Goal: Task Accomplishment & Management: Complete application form

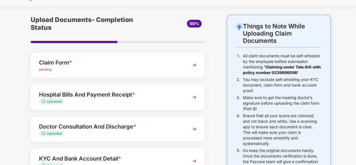
scroll to position [12, 0]
click at [48, 68] on span "pending" at bounding box center [45, 69] width 13 height 4
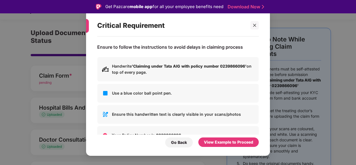
scroll to position [38, 0]
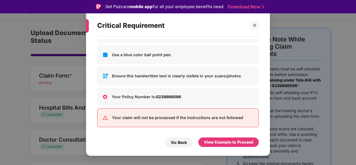
click at [178, 146] on div "Go Back" at bounding box center [179, 143] width 16 height 6
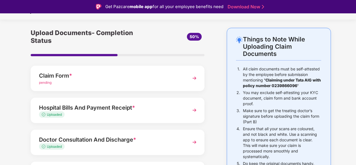
click at [196, 110] on img at bounding box center [194, 110] width 10 height 10
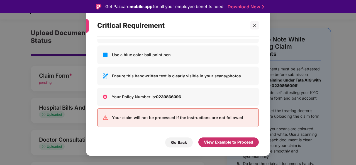
click at [223, 143] on div "View Example to Proceed" at bounding box center [228, 142] width 49 height 6
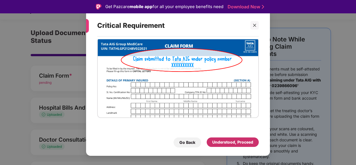
scroll to position [14, 0]
click at [233, 142] on div "Understood, Proceed" at bounding box center [232, 142] width 41 height 6
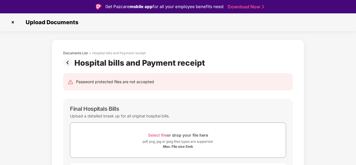
click at [68, 63] on img at bounding box center [68, 62] width 11 height 9
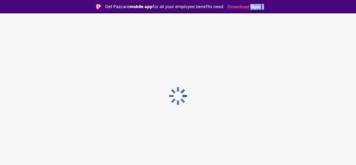
click at [68, 63] on div at bounding box center [178, 95] width 356 height 165
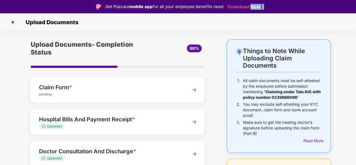
click at [11, 21] on img at bounding box center [12, 22] width 9 height 9
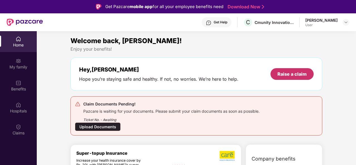
click at [285, 73] on div "Raise a claim" at bounding box center [291, 74] width 29 height 6
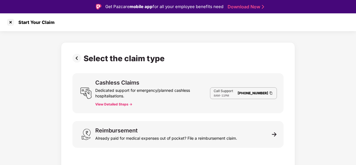
scroll to position [13, 0]
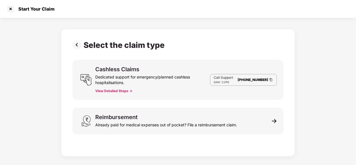
click at [148, 118] on div "Reimbursement Already paid for medical expenses out of pocket? File a reimburse…" at bounding box center [166, 120] width 142 height 13
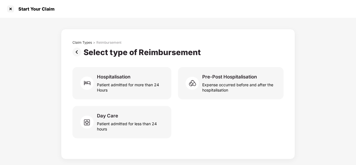
click at [227, 84] on div "Expense occurred before and after the hospitalisation" at bounding box center [239, 86] width 75 height 13
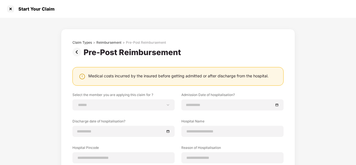
click at [77, 51] on img at bounding box center [77, 52] width 11 height 9
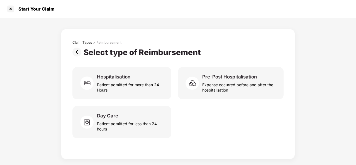
click at [76, 49] on img at bounding box center [77, 52] width 11 height 9
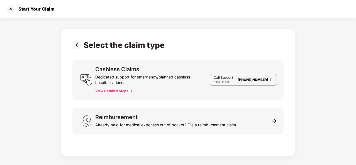
click at [11, 8] on div at bounding box center [10, 8] width 9 height 9
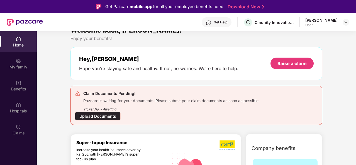
scroll to position [10, 0]
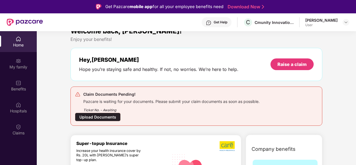
click at [107, 116] on div "Upload Documents" at bounding box center [98, 117] width 46 height 9
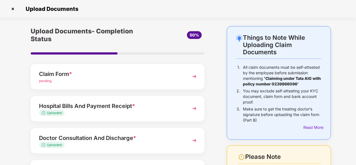
click at [194, 74] on img at bounding box center [194, 77] width 10 height 10
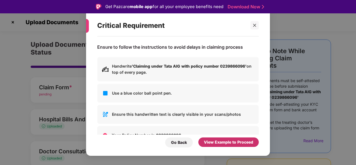
click at [226, 142] on div "View Example to Proceed" at bounding box center [228, 142] width 49 height 6
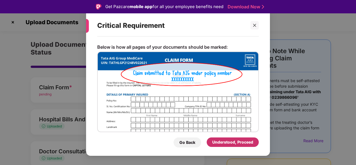
click at [228, 141] on div "Understood, Proceed" at bounding box center [232, 142] width 41 height 6
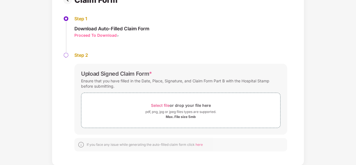
scroll to position [13, 0]
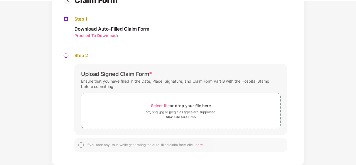
click at [94, 33] on div "Proceed To Download" at bounding box center [95, 35] width 42 height 5
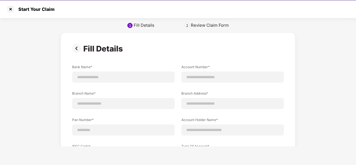
click at [197, 25] on div "Review Claim Form" at bounding box center [210, 26] width 38 height 6
click at [12, 10] on div at bounding box center [10, 9] width 9 height 9
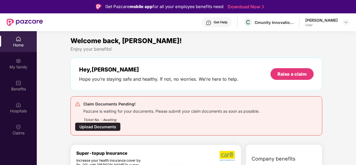
click at [225, 22] on div "Get Help" at bounding box center [221, 22] width 14 height 4
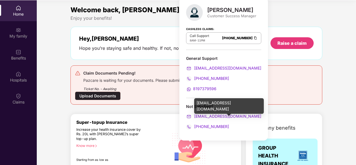
scroll to position [31, 0]
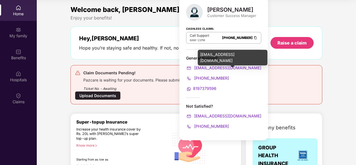
click at [215, 58] on div "[EMAIL_ADDRESS][DOMAIN_NAME]" at bounding box center [233, 58] width 70 height 16
click at [209, 56] on div "[EMAIL_ADDRESS][DOMAIN_NAME]" at bounding box center [233, 58] width 70 height 16
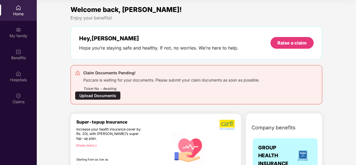
click at [147, 83] on div "Ticket No. - Awaiting" at bounding box center [171, 87] width 176 height 9
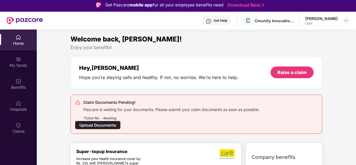
scroll to position [0, 0]
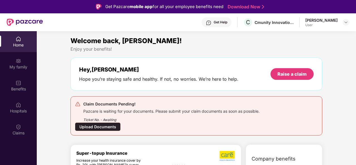
click at [227, 21] on div "Get Help" at bounding box center [221, 22] width 14 height 4
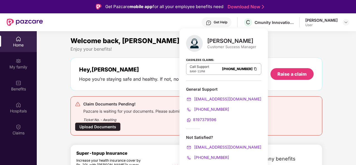
click at [279, 105] on div "Claim Documents Pending! Pazcare is waiting for your documents. Please submit y…" at bounding box center [196, 116] width 243 height 30
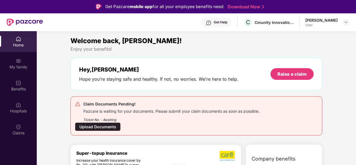
click at [17, 128] on img at bounding box center [19, 127] width 6 height 6
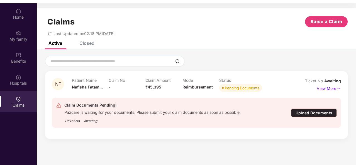
scroll to position [28, 0]
click at [334, 88] on p "View More" at bounding box center [329, 88] width 24 height 8
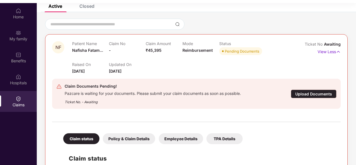
scroll to position [36, 0]
click at [231, 52] on div "Pending Documents" at bounding box center [242, 52] width 35 height 6
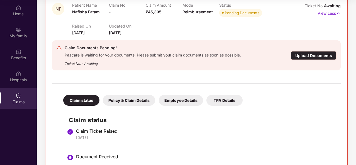
scroll to position [72, 0]
click at [124, 100] on div "Policy & Claim Details" at bounding box center [129, 100] width 52 height 11
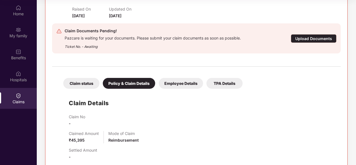
scroll to position [87, 0]
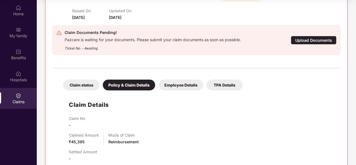
click at [179, 83] on div "Employee Details" at bounding box center [181, 85] width 44 height 11
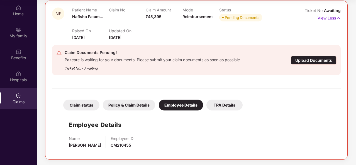
click at [133, 102] on div "Policy & Claim Details" at bounding box center [129, 105] width 52 height 11
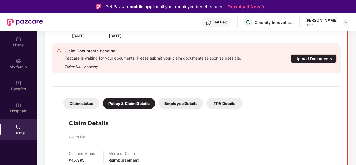
scroll to position [100, 0]
click at [221, 102] on div "TPA Details" at bounding box center [224, 103] width 36 height 11
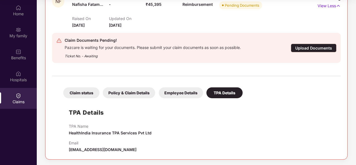
scroll to position [68, 0]
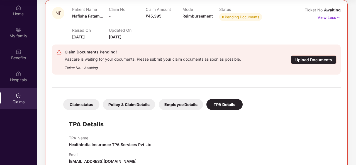
click at [82, 104] on div "Claim status" at bounding box center [81, 104] width 36 height 11
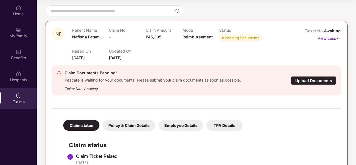
scroll to position [47, 0]
click at [137, 125] on div "Policy & Claim Details" at bounding box center [129, 125] width 52 height 11
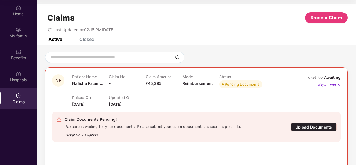
scroll to position [0, 0]
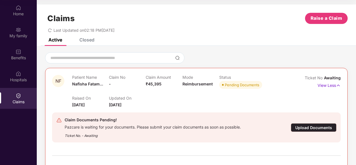
click at [327, 86] on p "View Less" at bounding box center [329, 85] width 23 height 8
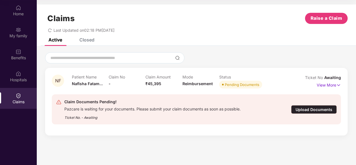
click at [318, 109] on div "Upload Documents" at bounding box center [314, 109] width 46 height 9
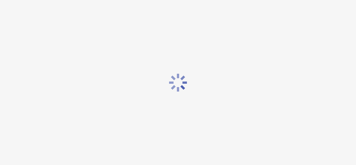
click at [318, 109] on div at bounding box center [178, 82] width 356 height 165
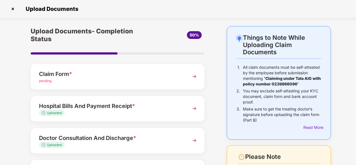
click at [14, 10] on img at bounding box center [12, 8] width 9 height 9
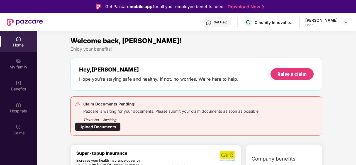
click at [227, 21] on div "Get Help" at bounding box center [221, 22] width 14 height 4
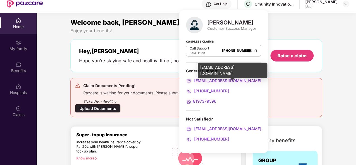
scroll to position [19, 0]
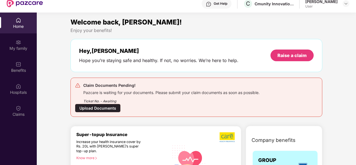
click at [311, 69] on div "Hey, Roushan Hope you’re staying safe and healthy. If not, no worries. We’re he…" at bounding box center [196, 55] width 252 height 33
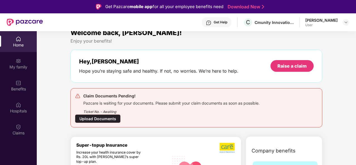
scroll to position [0, 0]
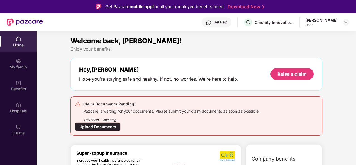
click at [17, 109] on div "Hospitals" at bounding box center [18, 111] width 37 height 6
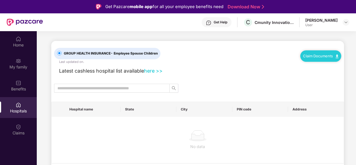
click at [20, 126] on img at bounding box center [19, 127] width 6 height 6
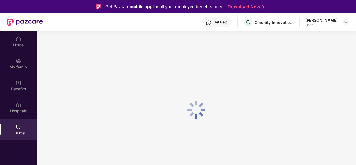
click at [20, 126] on img at bounding box center [19, 127] width 6 height 6
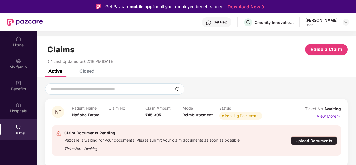
click at [50, 62] on icon "redo" at bounding box center [50, 62] width 4 height 4
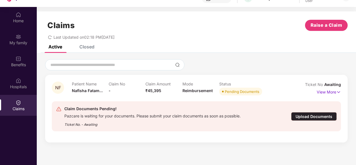
scroll to position [25, 0]
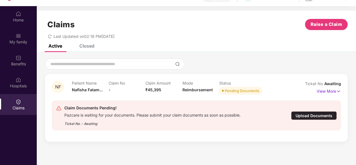
click at [338, 92] on img at bounding box center [338, 91] width 5 height 6
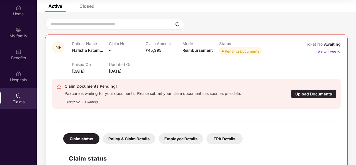
scroll to position [33, 0]
click at [168, 50] on div "Claim Amount ₹45,395" at bounding box center [164, 49] width 37 height 15
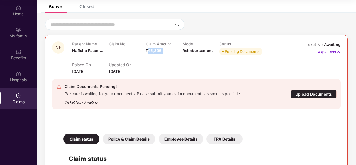
drag, startPoint x: 168, startPoint y: 50, endPoint x: 149, endPoint y: 53, distance: 18.6
click at [149, 53] on div "Claim Amount ₹45,395" at bounding box center [164, 49] width 37 height 15
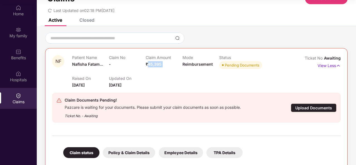
scroll to position [6, 0]
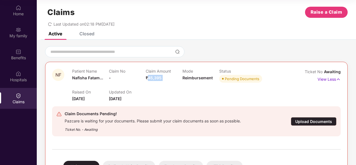
click at [314, 8] on button "Raise a Claim" at bounding box center [326, 12] width 43 height 11
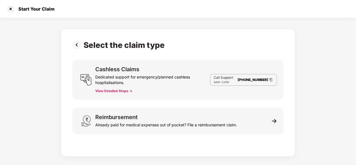
scroll to position [0, 0]
click at [143, 117] on div "Reimbursement Already paid for medical expenses out of pocket? File a reimburse…" at bounding box center [166, 120] width 142 height 13
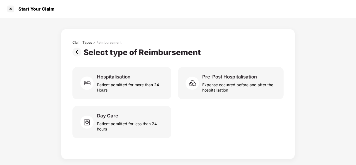
click at [229, 87] on div "Expense occurred before and after the hospitalisation" at bounding box center [239, 86] width 75 height 13
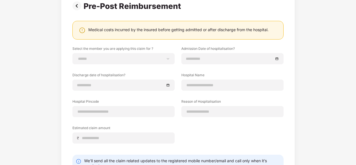
scroll to position [87, 0]
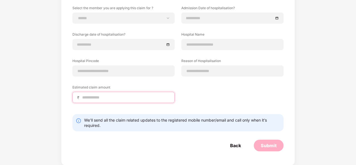
click at [105, 98] on input at bounding box center [126, 98] width 88 height 6
type input "*****"
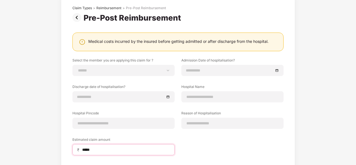
scroll to position [33, 0]
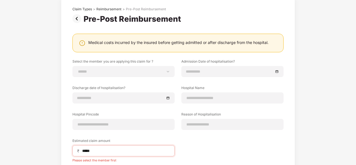
click at [125, 68] on div "**********" at bounding box center [123, 71] width 102 height 11
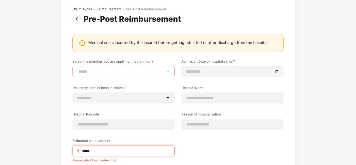
click at [90, 69] on select "**********" at bounding box center [123, 71] width 93 height 4
select select "**********"
click at [77, 69] on select "**********" at bounding box center [123, 71] width 93 height 4
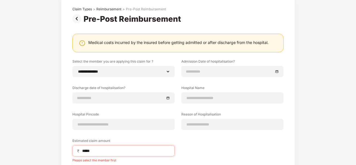
click at [199, 69] on input at bounding box center [230, 72] width 88 height 6
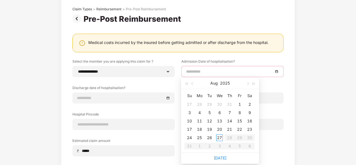
type input "**********"
click at [240, 128] on div "22" at bounding box center [239, 129] width 7 height 7
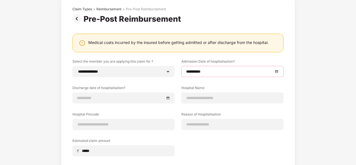
click at [95, 98] on input at bounding box center [121, 98] width 88 height 6
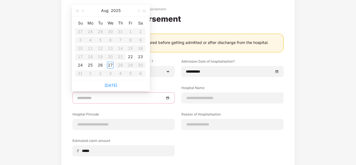
type input "**********"
click at [79, 65] on div "24" at bounding box center [80, 65] width 7 height 7
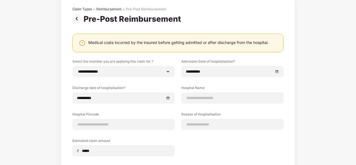
click at [210, 101] on div at bounding box center [232, 97] width 102 height 11
click at [204, 98] on input at bounding box center [232, 98] width 93 height 6
type input "**********"
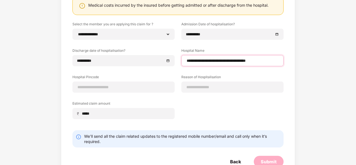
scroll to position [75, 0]
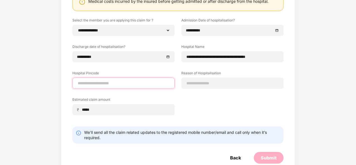
click at [104, 85] on input at bounding box center [123, 84] width 93 height 6
type input "******"
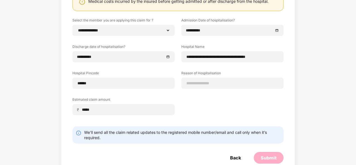
click at [197, 79] on div "**********" at bounding box center [177, 71] width 211 height 106
select select "*****"
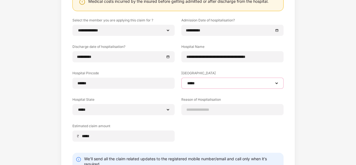
click at [197, 83] on select "**********" at bounding box center [232, 83] width 93 height 4
click at [201, 86] on div "**********" at bounding box center [232, 83] width 102 height 11
click at [208, 84] on select "**********" at bounding box center [232, 83] width 93 height 4
click at [186, 81] on select "**********" at bounding box center [232, 83] width 93 height 4
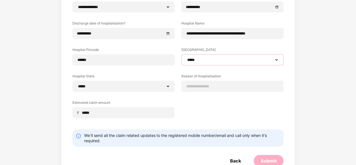
scroll to position [99, 0]
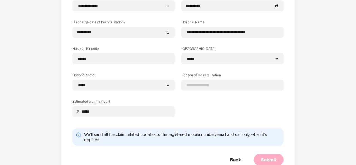
click at [101, 108] on div "₹ *****" at bounding box center [123, 111] width 102 height 11
click at [101, 111] on input "*****" at bounding box center [126, 112] width 88 height 6
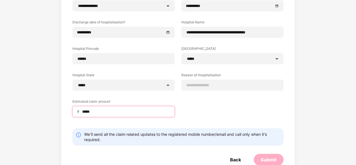
click at [101, 111] on input "*****" at bounding box center [126, 112] width 88 height 6
type input "*"
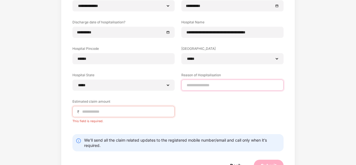
click at [194, 84] on input at bounding box center [232, 85] width 93 height 6
type input "**********"
click at [109, 113] on input at bounding box center [126, 112] width 88 height 6
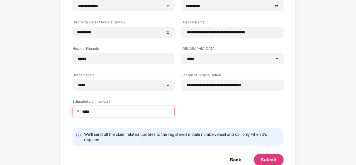
scroll to position [113, 0]
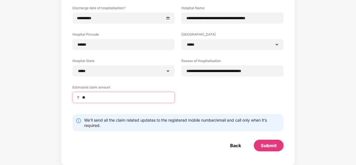
type input "*"
type input "*****"
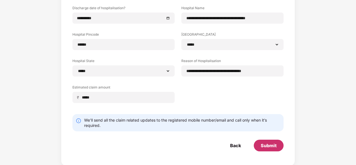
click at [262, 143] on div "Submit" at bounding box center [269, 146] width 16 height 6
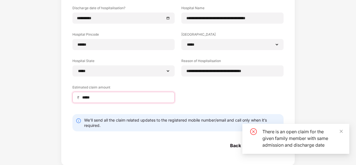
click at [123, 96] on input "*****" at bounding box center [126, 98] width 88 height 6
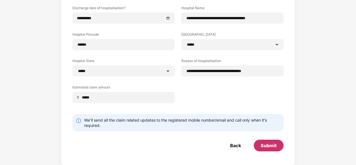
click at [269, 147] on div "Submit" at bounding box center [269, 146] width 16 height 6
click at [267, 147] on div "Submit" at bounding box center [269, 146] width 16 height 6
click at [267, 147] on div "Submit" at bounding box center [265, 146] width 23 height 6
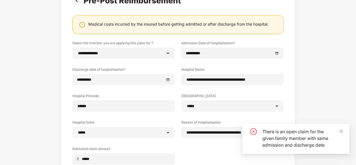
scroll to position [53, 0]
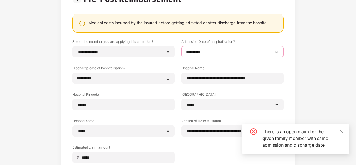
click at [213, 52] on input "**********" at bounding box center [229, 52] width 87 height 6
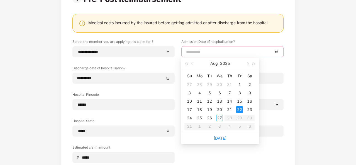
type input "**********"
click at [241, 111] on div "22" at bounding box center [239, 109] width 7 height 7
click at [241, 111] on div "**********" at bounding box center [177, 105] width 211 height 132
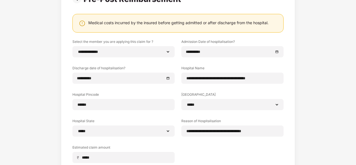
click at [302, 30] on div "**********" at bounding box center [178, 95] width 356 height 261
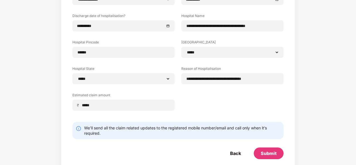
scroll to position [113, 0]
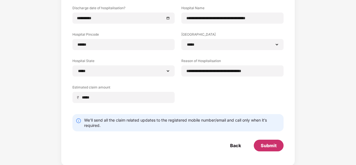
click at [265, 147] on div "Submit" at bounding box center [269, 146] width 16 height 6
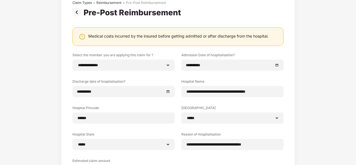
scroll to position [0, 0]
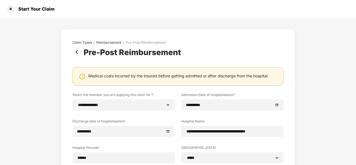
click at [123, 43] on div ">" at bounding box center [124, 42] width 2 height 4
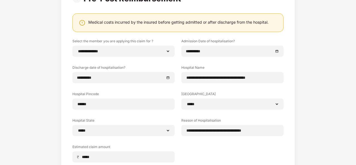
scroll to position [54, 0]
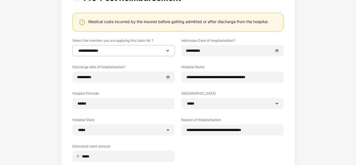
click at [112, 49] on select "**********" at bounding box center [123, 50] width 93 height 4
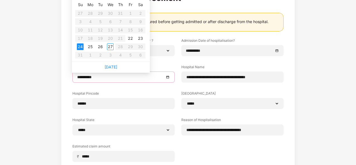
click at [128, 77] on input "**********" at bounding box center [120, 77] width 87 height 6
click at [79, 48] on div "24" at bounding box center [80, 46] width 7 height 7
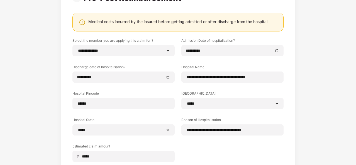
click at [46, 61] on div "**********" at bounding box center [178, 94] width 356 height 261
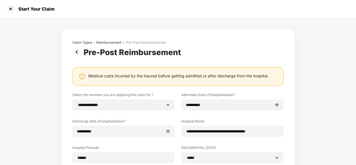
scroll to position [113, 0]
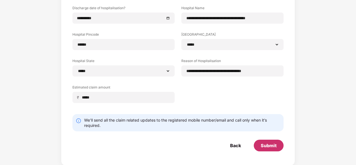
click at [265, 145] on div "Submit" at bounding box center [269, 146] width 16 height 6
click at [265, 145] on div "Submit" at bounding box center [265, 146] width 23 height 6
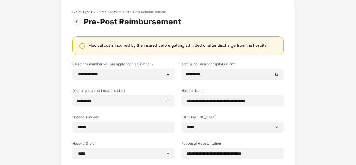
scroll to position [0, 0]
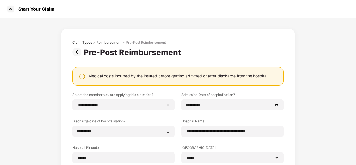
click at [76, 52] on img at bounding box center [77, 52] width 11 height 9
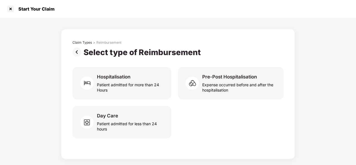
click at [12, 10] on div at bounding box center [10, 8] width 9 height 9
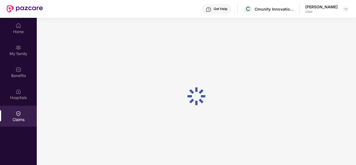
scroll to position [31, 0]
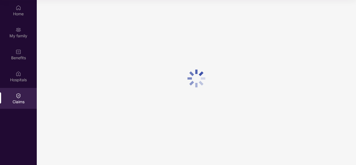
click at [20, 98] on img at bounding box center [19, 96] width 6 height 6
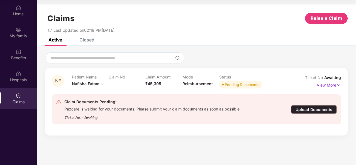
click at [329, 86] on p "View More" at bounding box center [329, 85] width 24 height 8
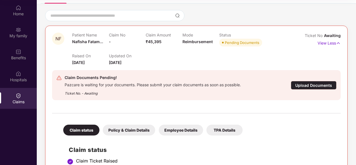
scroll to position [37, 0]
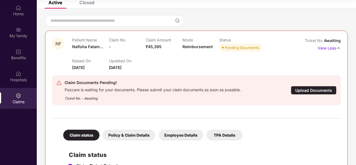
click at [230, 46] on div "Pending Documents" at bounding box center [242, 48] width 35 height 6
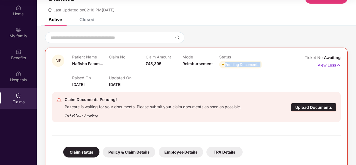
scroll to position [17, 0]
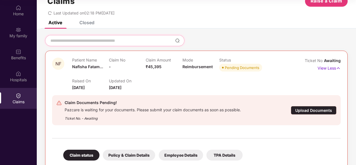
click at [138, 40] on input at bounding box center [111, 41] width 123 height 6
click at [91, 22] on div "Closed" at bounding box center [86, 23] width 15 height 6
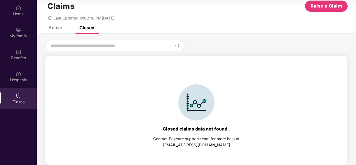
scroll to position [12, 0]
click at [56, 28] on div "Active" at bounding box center [55, 28] width 14 height 6
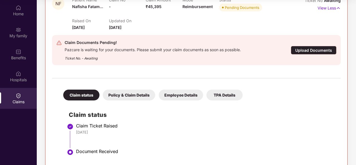
scroll to position [77, 0]
click at [130, 96] on div "Policy & Claim Details" at bounding box center [129, 95] width 52 height 11
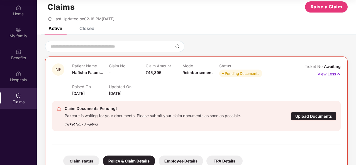
scroll to position [0, 0]
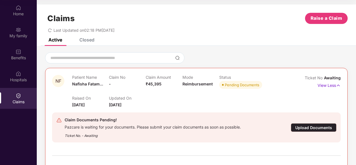
click at [320, 125] on div "Upload Documents" at bounding box center [314, 127] width 46 height 9
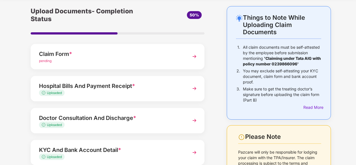
scroll to position [22, 0]
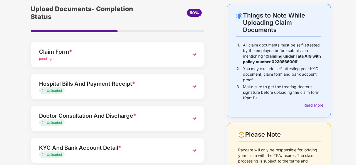
click at [196, 86] on img at bounding box center [194, 86] width 10 height 10
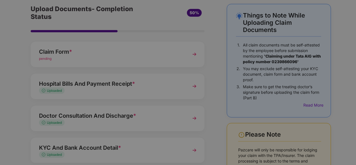
scroll to position [0, 0]
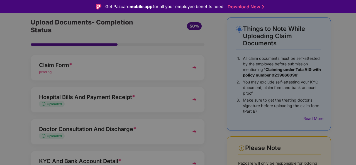
click at [196, 86] on div "Critical Requirement Ensure to follow the instructions to avoid delays in claim…" at bounding box center [178, 82] width 184 height 147
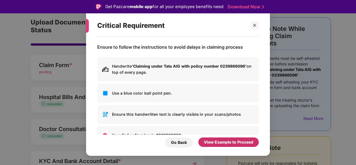
click at [233, 143] on div "View Example to Proceed" at bounding box center [228, 142] width 49 height 6
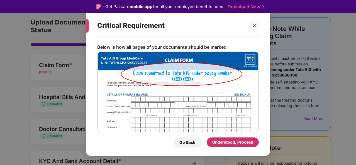
click at [231, 142] on div "Understood, Proceed" at bounding box center [232, 142] width 41 height 6
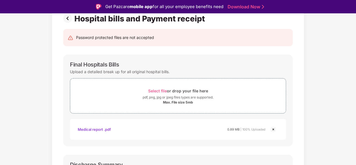
scroll to position [45, 0]
click at [162, 89] on span "Select file" at bounding box center [157, 90] width 19 height 5
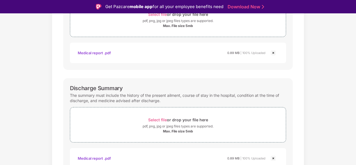
scroll to position [0, 0]
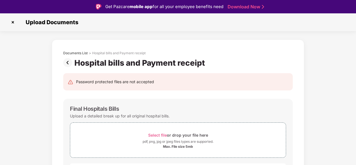
click at [13, 20] on img at bounding box center [12, 22] width 9 height 9
